Goal: Book appointment/travel/reservation

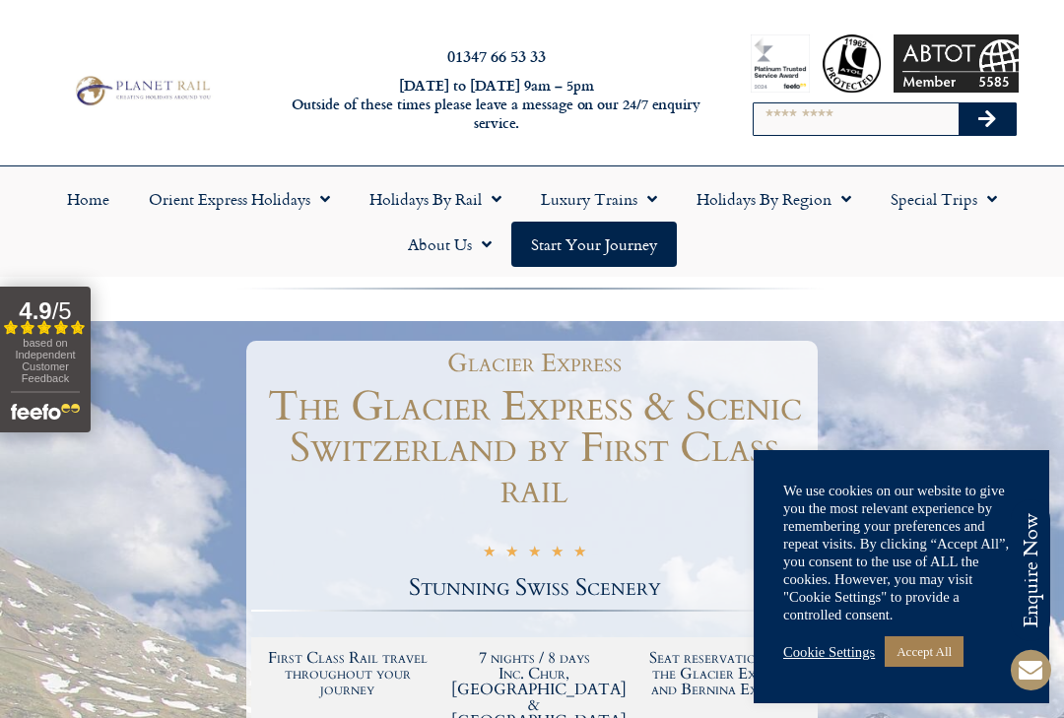
click at [932, 658] on link "Accept All" at bounding box center [924, 651] width 79 height 31
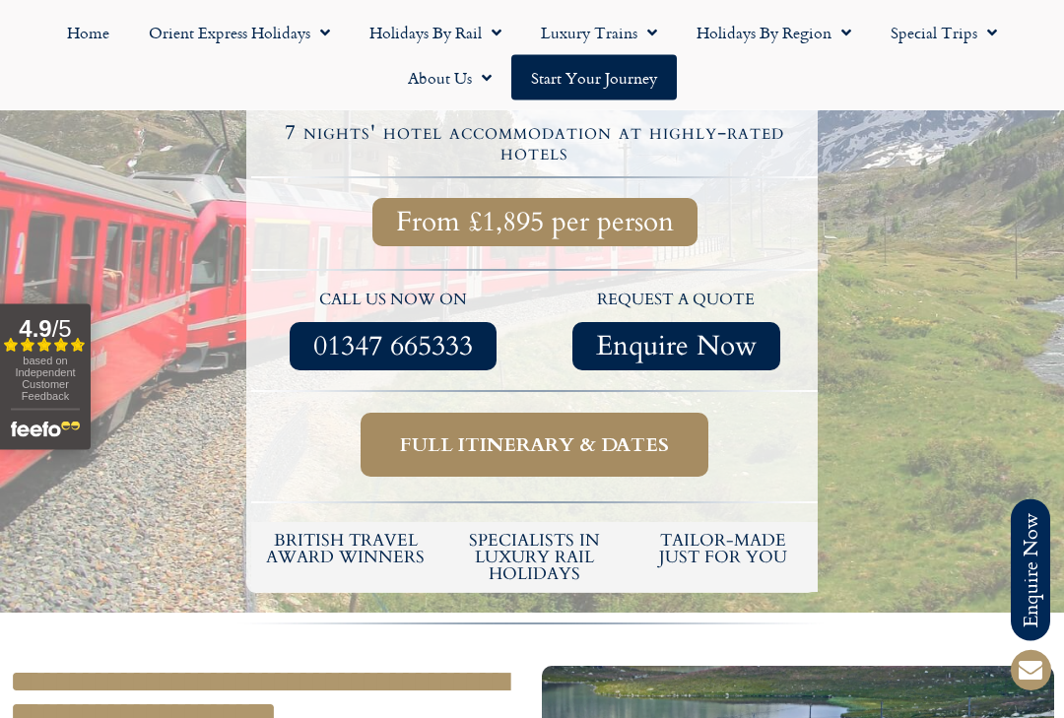
scroll to position [642, 0]
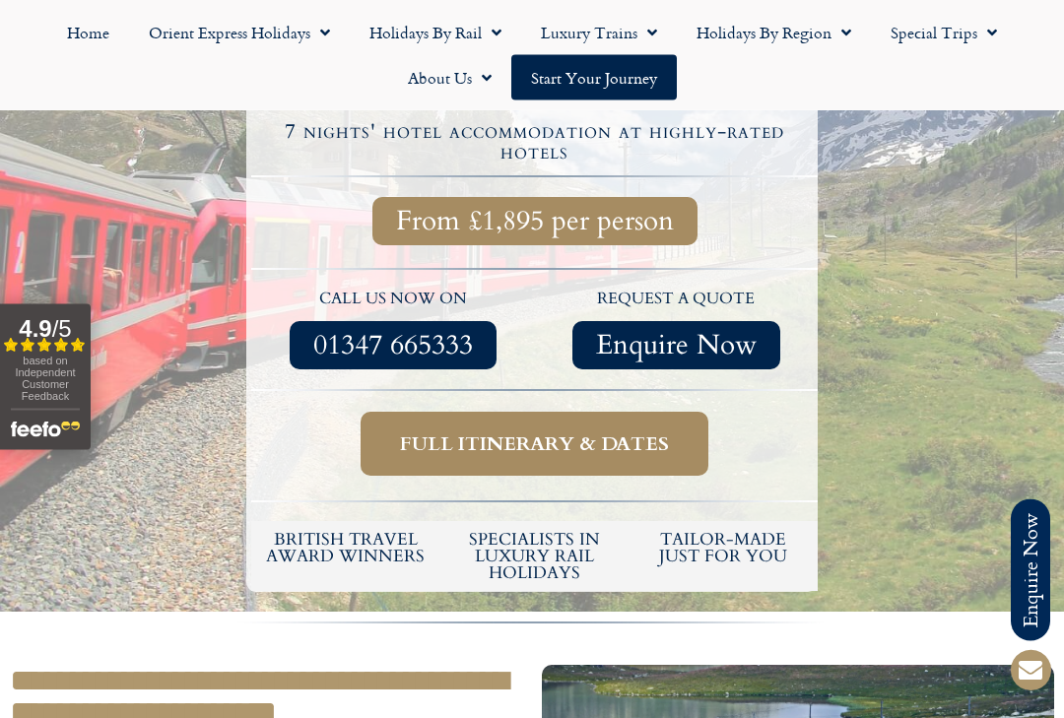
click at [586, 432] on span "Full itinerary & dates" at bounding box center [534, 444] width 269 height 25
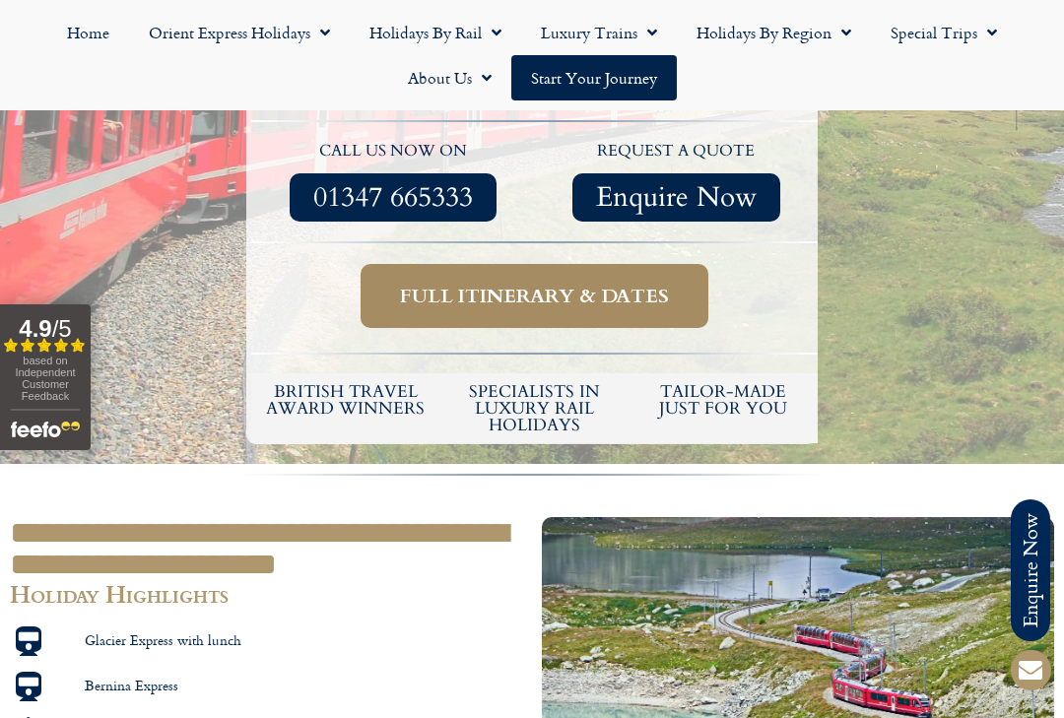
scroll to position [750, 0]
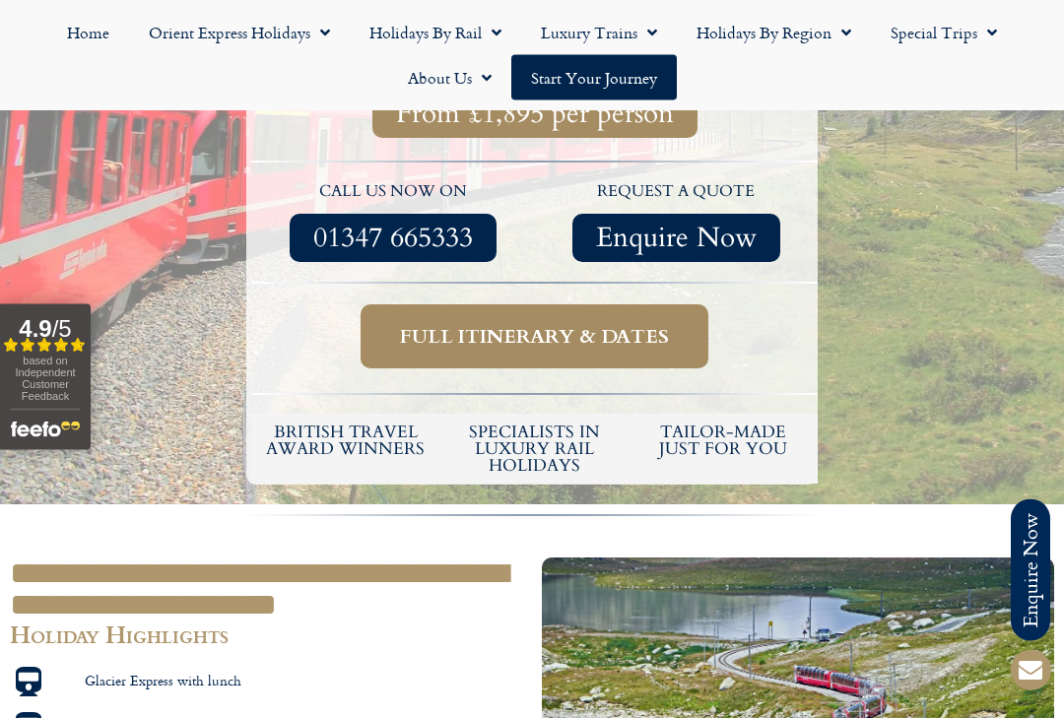
click at [536, 325] on span "Full itinerary & dates" at bounding box center [534, 337] width 269 height 25
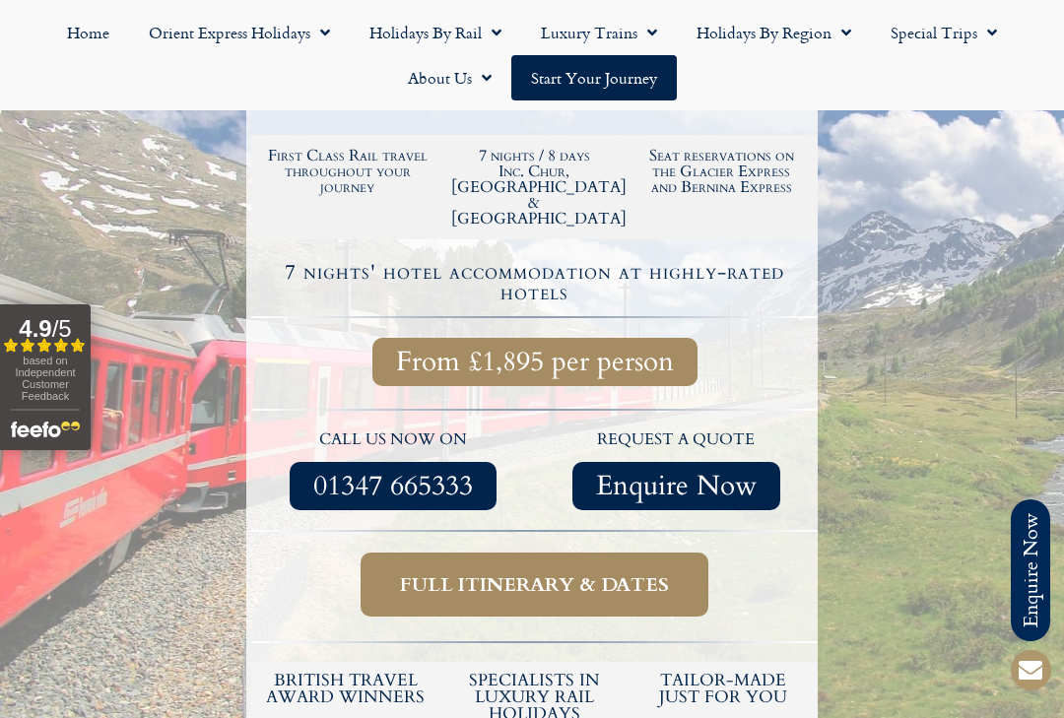
scroll to position [519, 0]
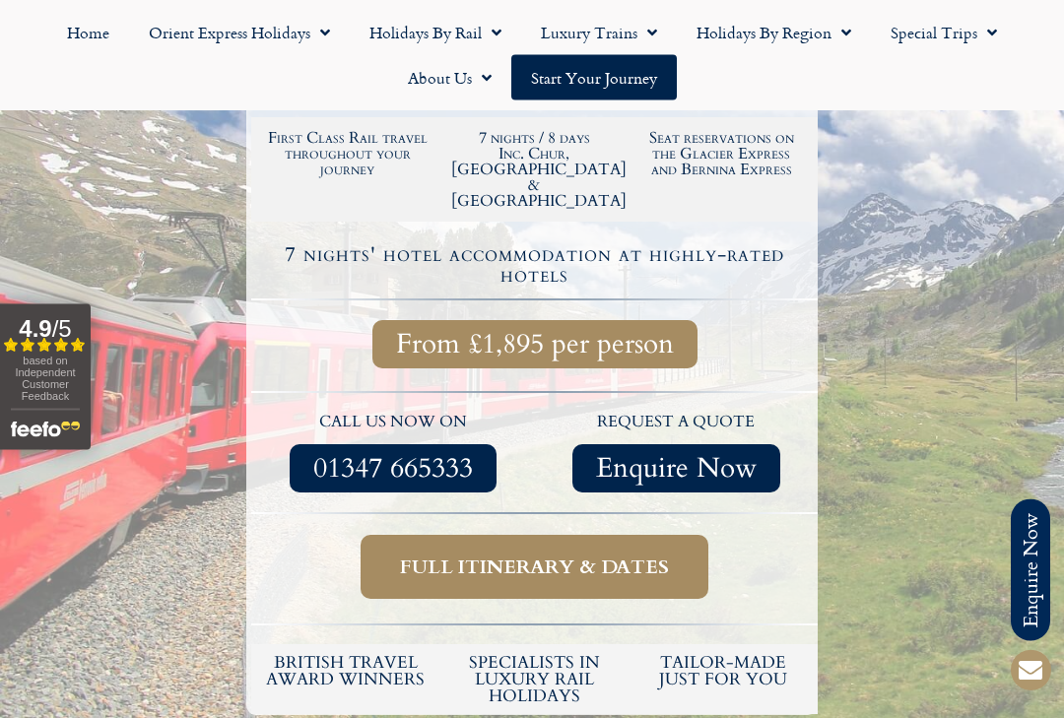
click at [516, 556] on span "Full itinerary & dates" at bounding box center [534, 568] width 269 height 25
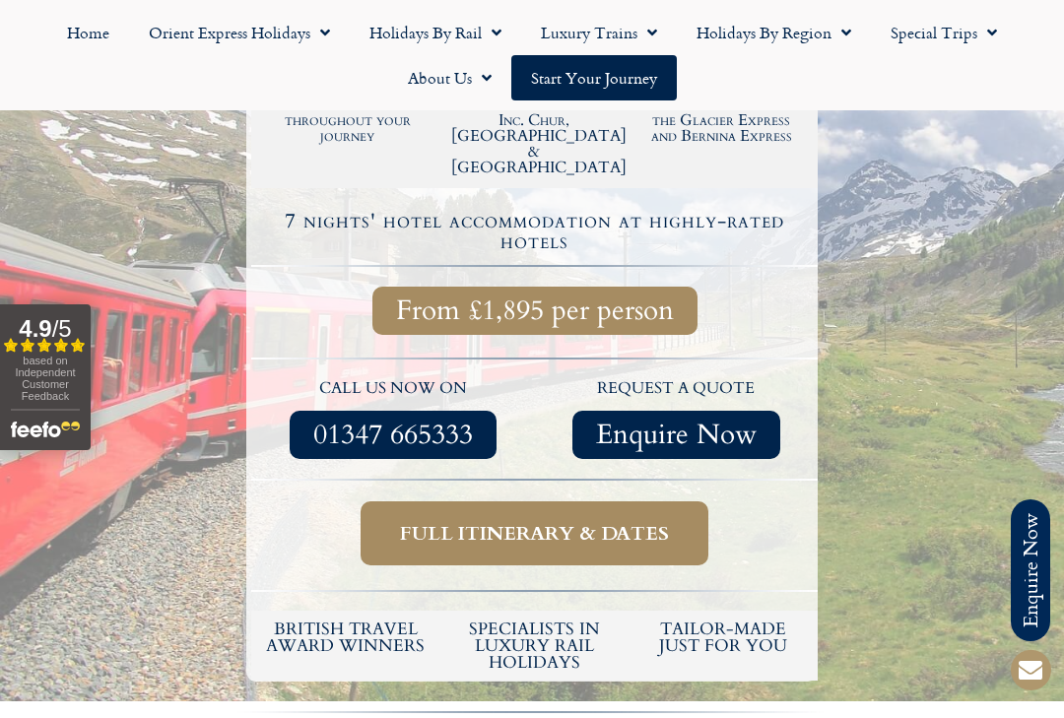
scroll to position [556, 0]
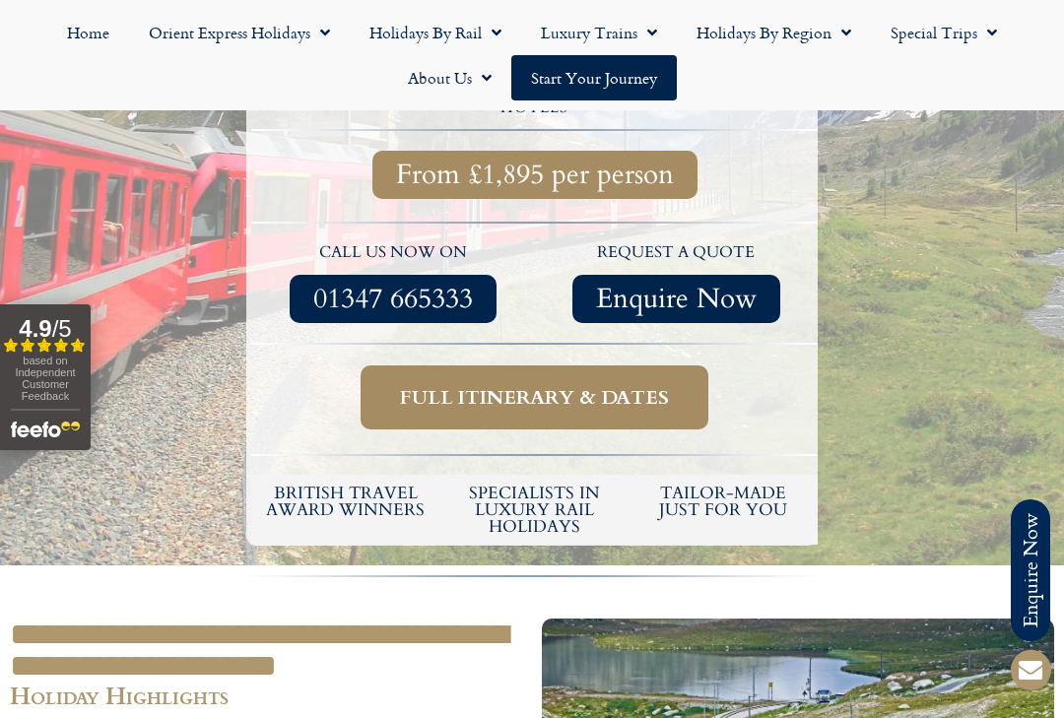
click at [546, 385] on span "Full itinerary & dates" at bounding box center [534, 397] width 269 height 25
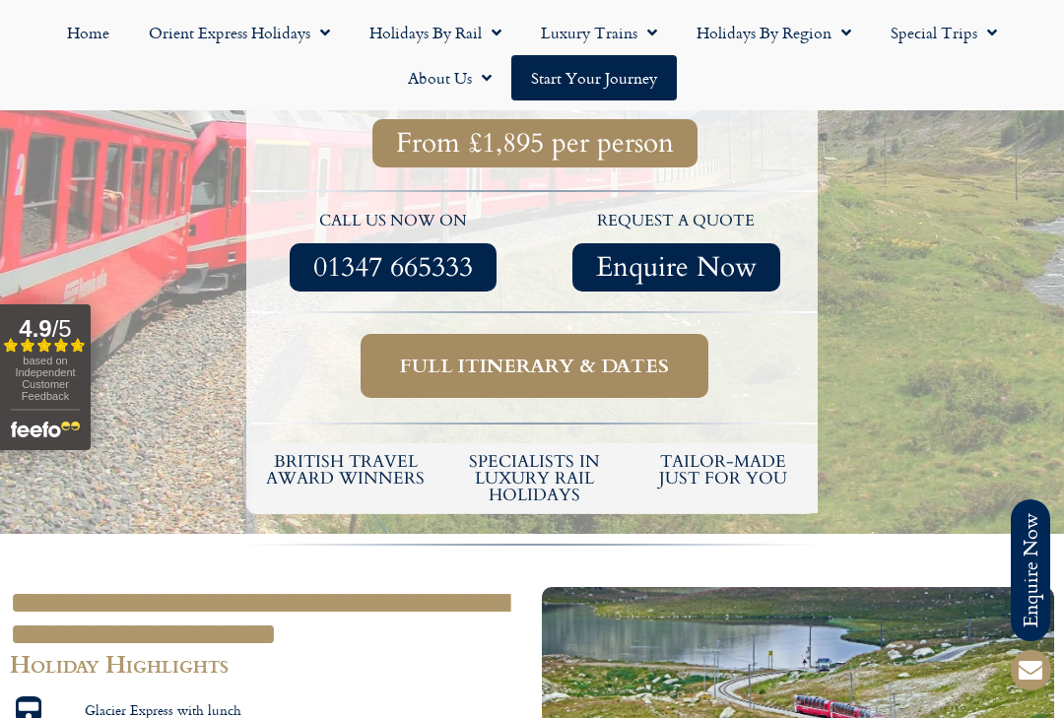
scroll to position [725, 0]
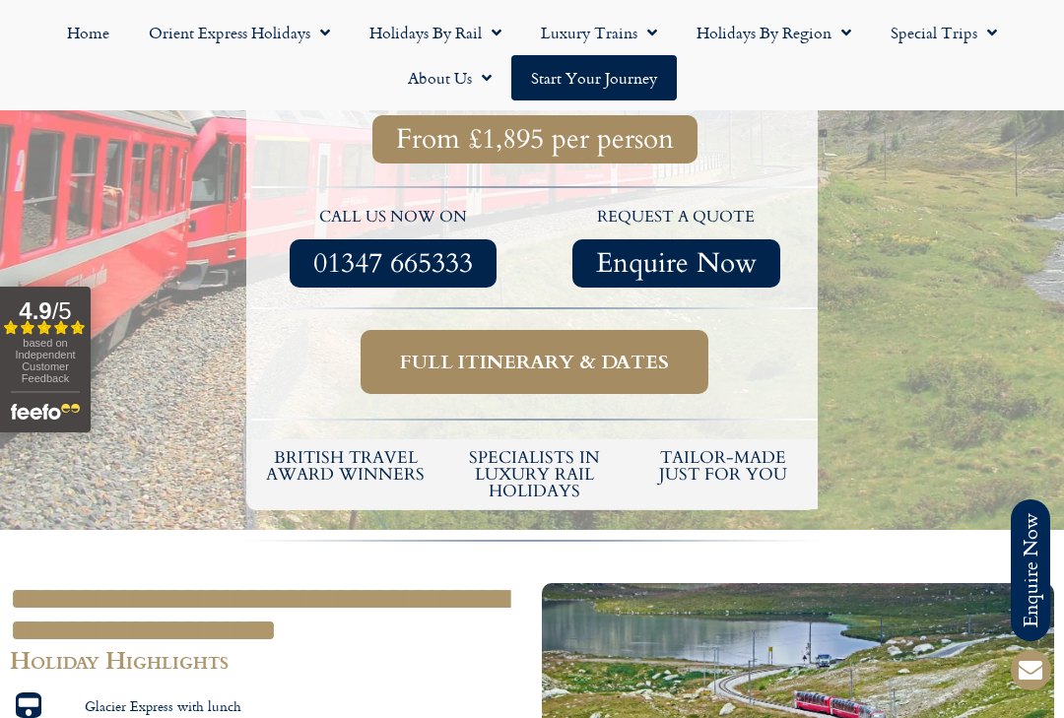
click at [70, 373] on div "based on Independent Customer Feedback" at bounding box center [45, 364] width 69 height 54
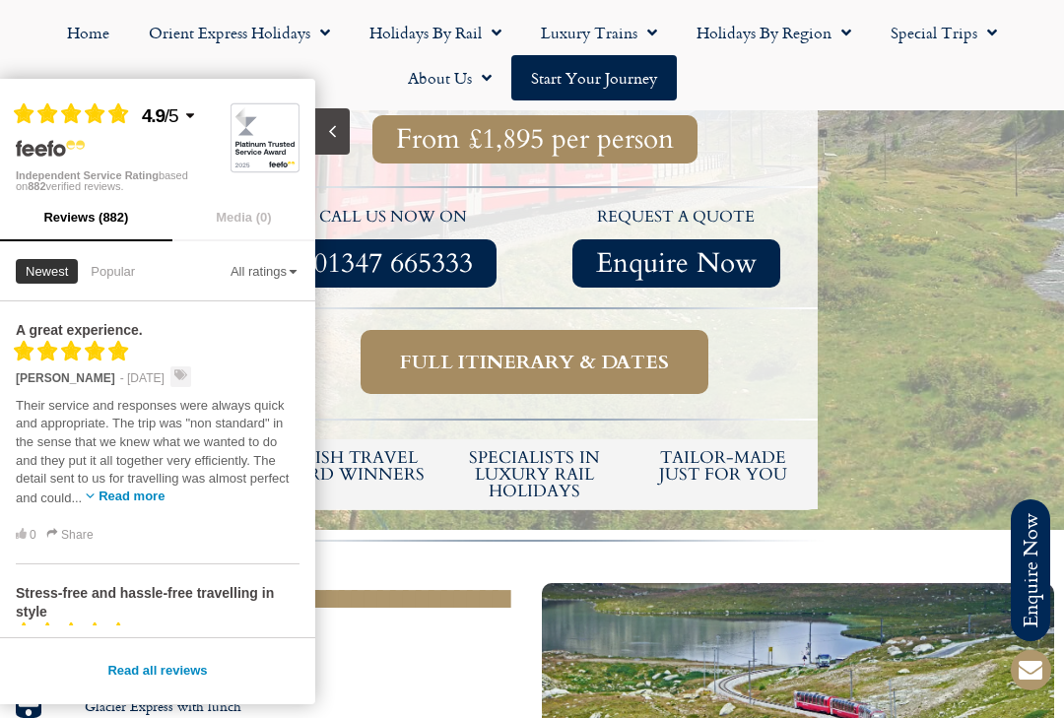
click at [551, 350] on span "Full itinerary & dates" at bounding box center [534, 362] width 269 height 25
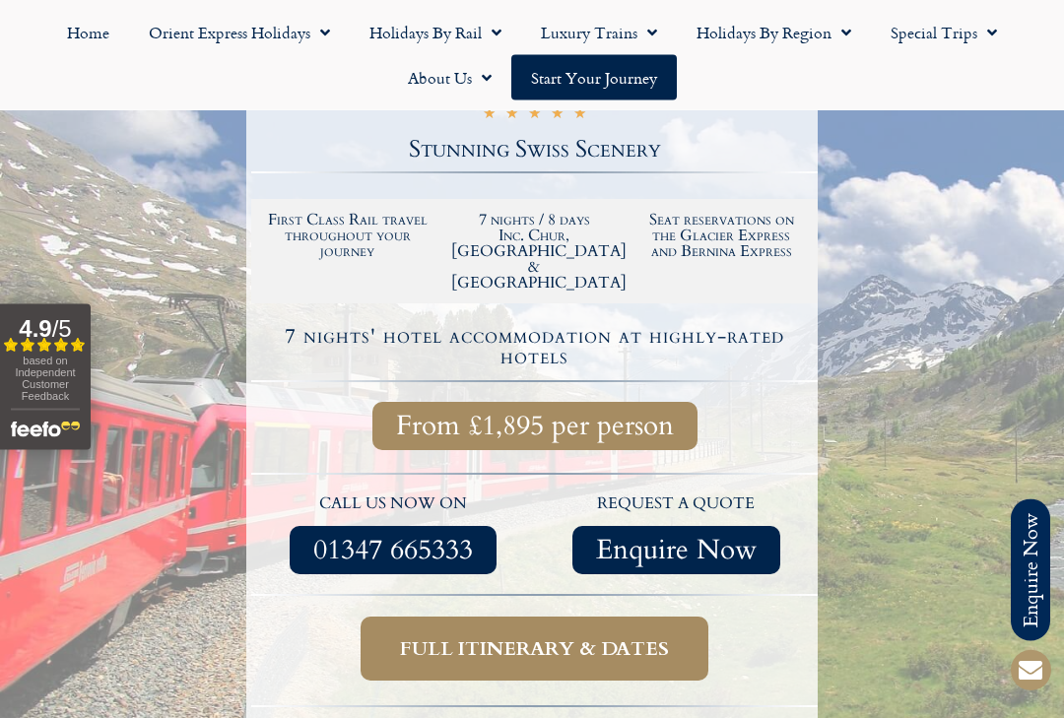
scroll to position [437, 0]
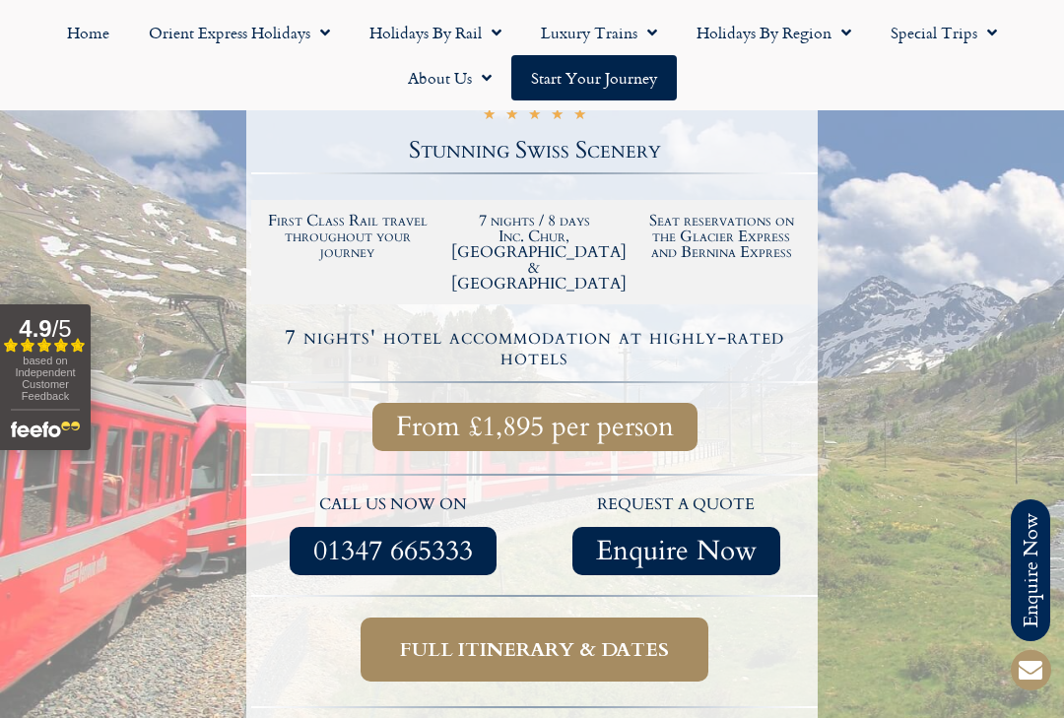
click at [691, 539] on span "Enquire Now" at bounding box center [676, 551] width 161 height 25
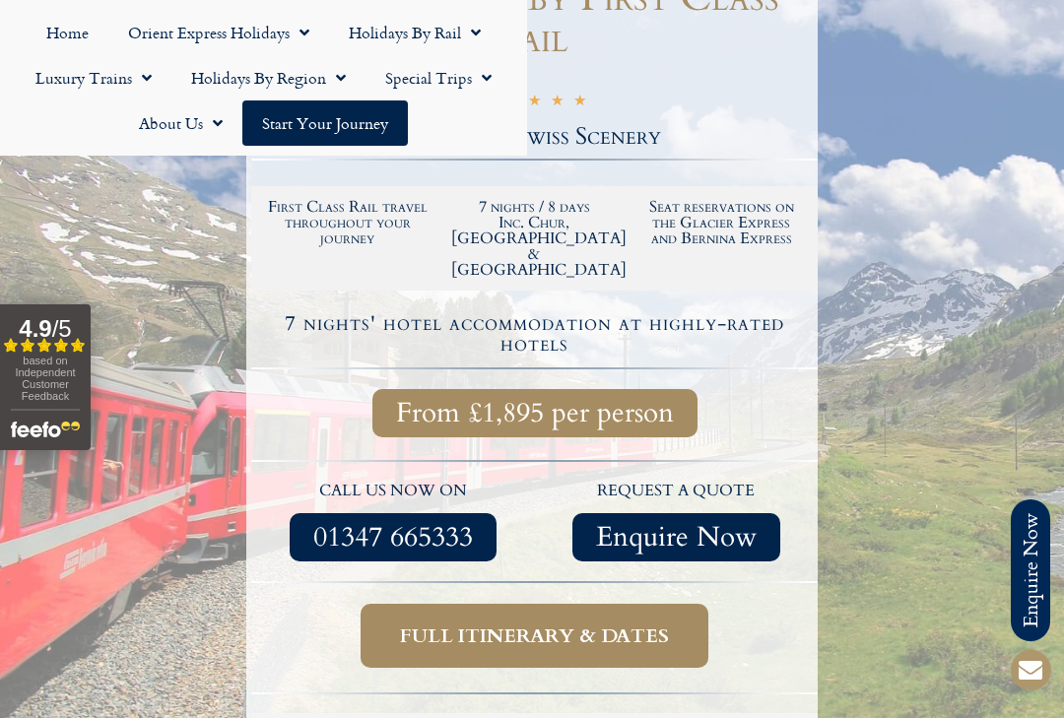
scroll to position [512, 0]
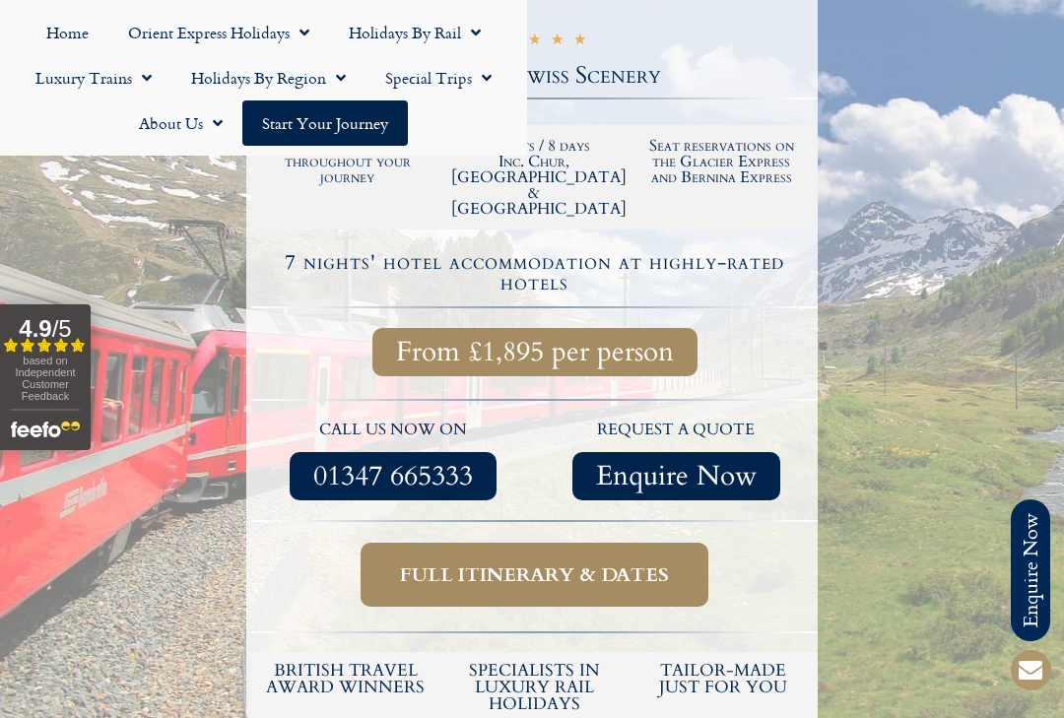
click at [450, 464] on span "01347 665333" at bounding box center [393, 476] width 160 height 25
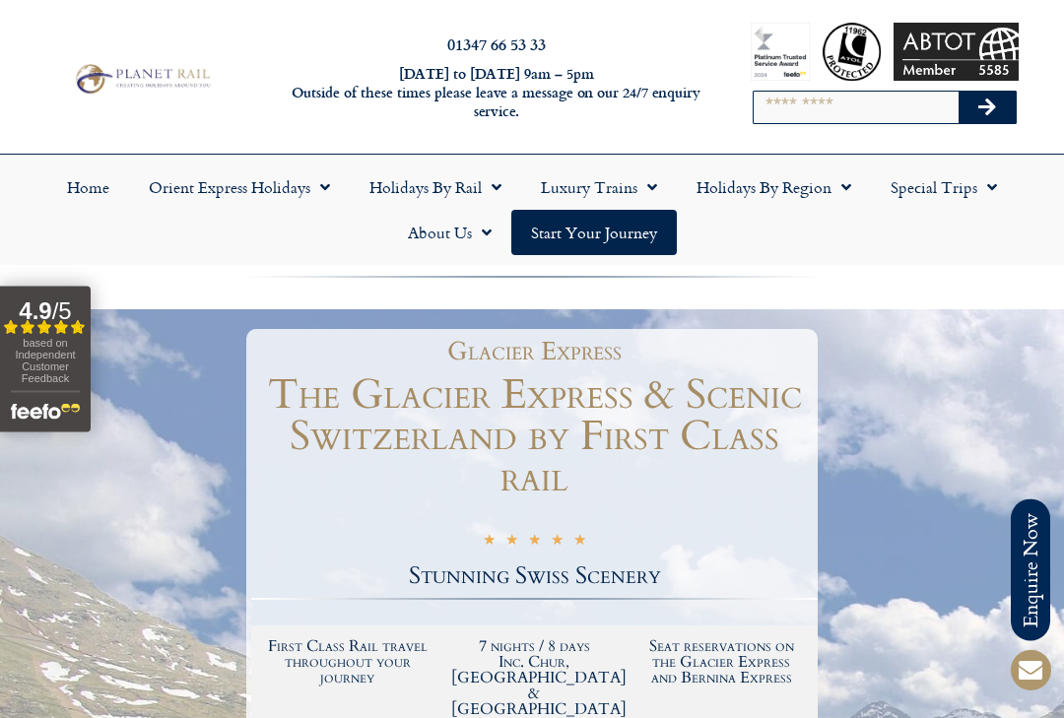
scroll to position [0, 0]
